Goal: Check status: Check status

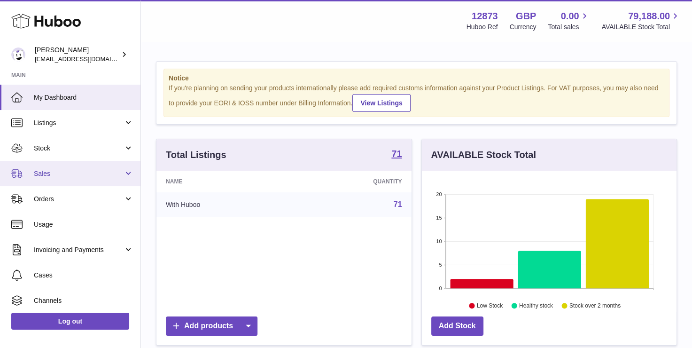
scroll to position [147, 255]
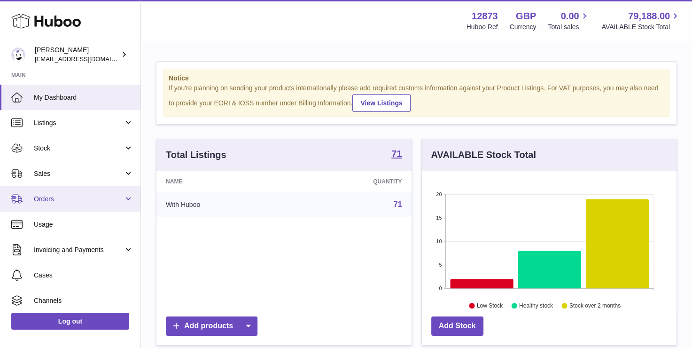
click at [50, 199] on span "Orders" at bounding box center [79, 199] width 90 height 9
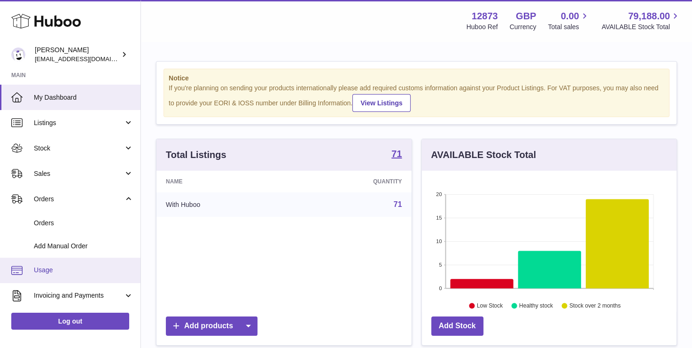
click at [69, 260] on link "Usage" at bounding box center [70, 270] width 141 height 25
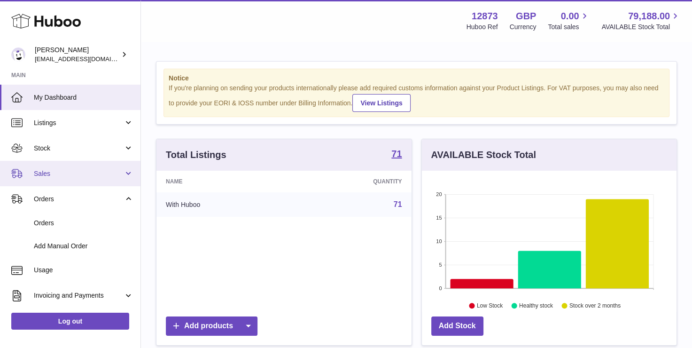
drag, startPoint x: 75, startPoint y: 176, endPoint x: 74, endPoint y: 181, distance: 4.8
click at [75, 176] on span "Sales" at bounding box center [79, 173] width 90 height 9
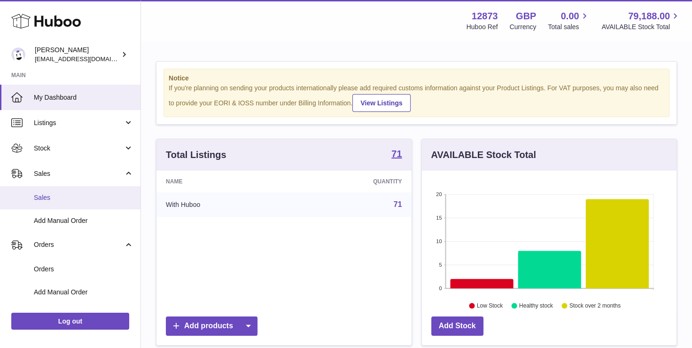
click at [70, 205] on link "Sales" at bounding box center [70, 197] width 141 height 23
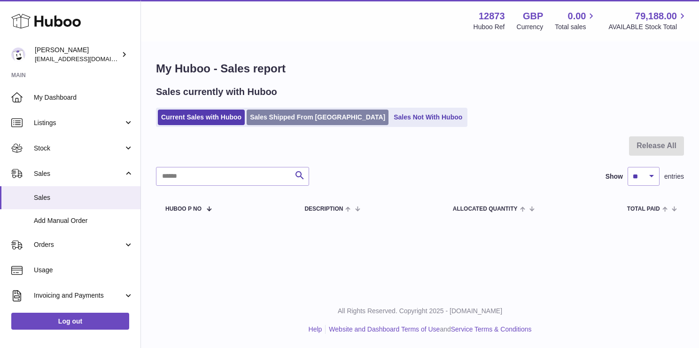
click at [254, 112] on link "Sales Shipped From [GEOGRAPHIC_DATA]" at bounding box center [318, 118] width 142 height 16
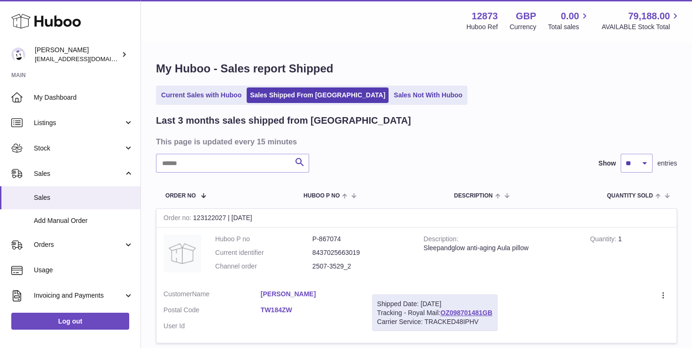
click at [203, 165] on input "text" at bounding box center [232, 163] width 153 height 19
paste input "********"
type input "********"
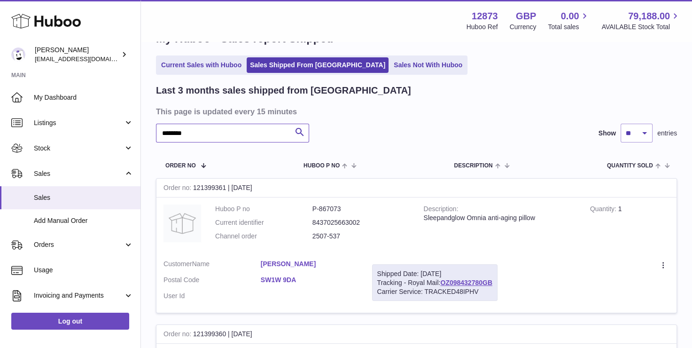
scroll to position [47, 0]
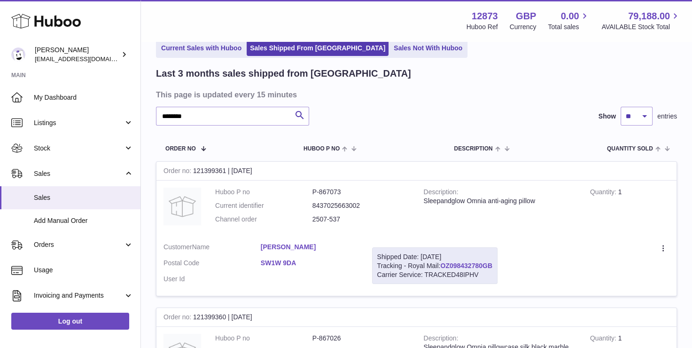
click at [481, 265] on link "OZ098432780GB" at bounding box center [466, 266] width 52 height 8
